Goal: Use online tool/utility: Utilize a website feature to perform a specific function

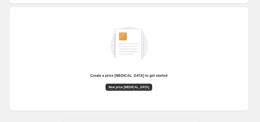
scroll to position [47, 0]
click at [138, 90] on button "New price [MEDICAL_DATA]" at bounding box center [129, 87] width 47 height 7
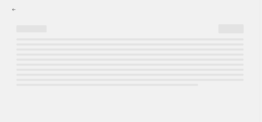
select select "percentage"
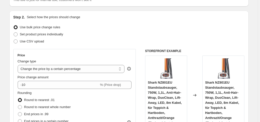
scroll to position [44, 0]
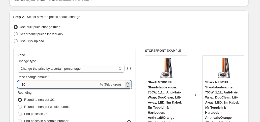
click at [74, 83] on input "-10" at bounding box center [58, 84] width 81 height 8
type input "-1"
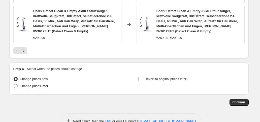
scroll to position [435, 0]
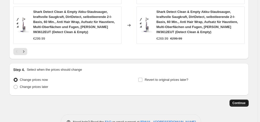
type input "-25"
click at [244, 101] on span "Continue" at bounding box center [239, 103] width 13 height 4
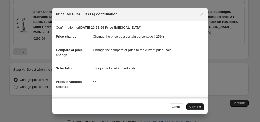
click at [195, 105] on span "Confirm" at bounding box center [196, 107] width 12 height 4
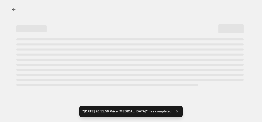
select select "percentage"
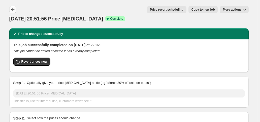
click at [13, 10] on icon "Price change jobs" at bounding box center [12, 9] width 3 height 3
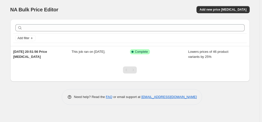
click at [187, 4] on div "NA Bulk Price Editor. This page is ready NA Bulk Price Editor Add new price [ME…" at bounding box center [130, 9] width 240 height 19
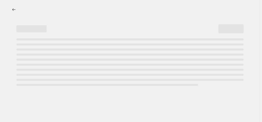
select select "percentage"
